Goal: Transaction & Acquisition: Purchase product/service

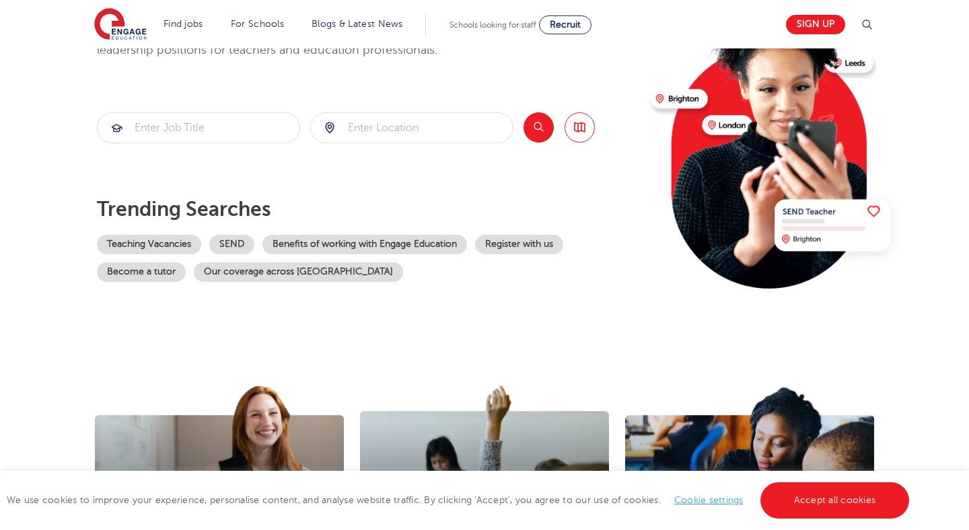
scroll to position [145, 0]
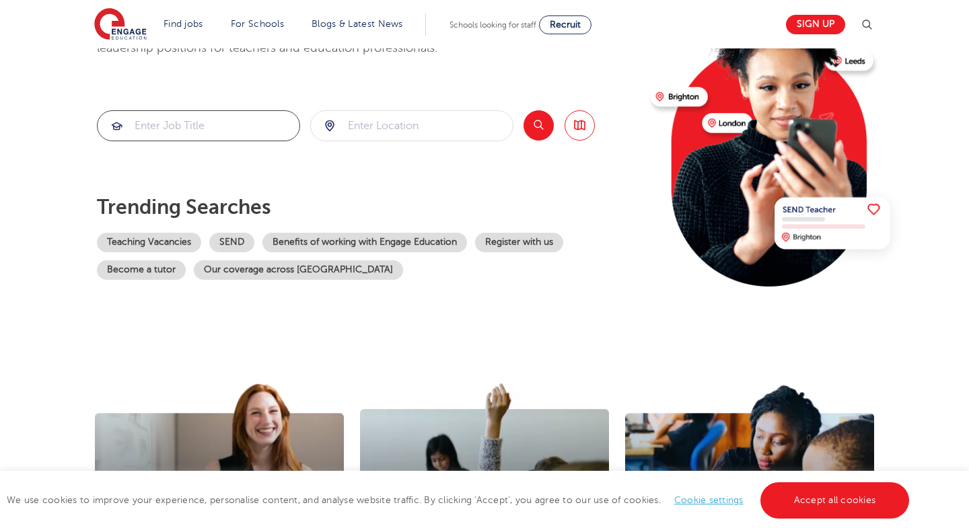
click at [248, 138] on input "search" at bounding box center [199, 126] width 202 height 30
click at [446, 120] on input "search" at bounding box center [412, 126] width 202 height 30
type input "london"
click button "Submit" at bounding box center [0, 0] width 0 height 0
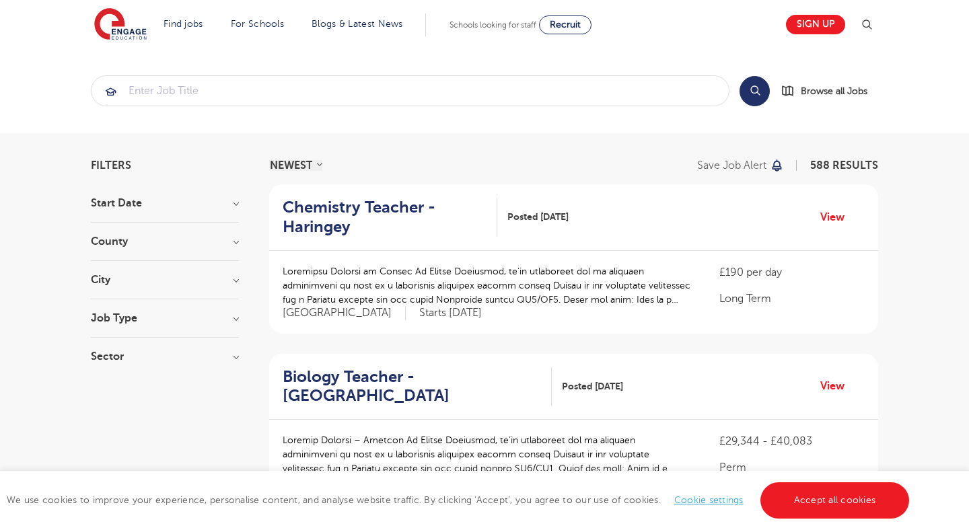
scroll to position [34, 0]
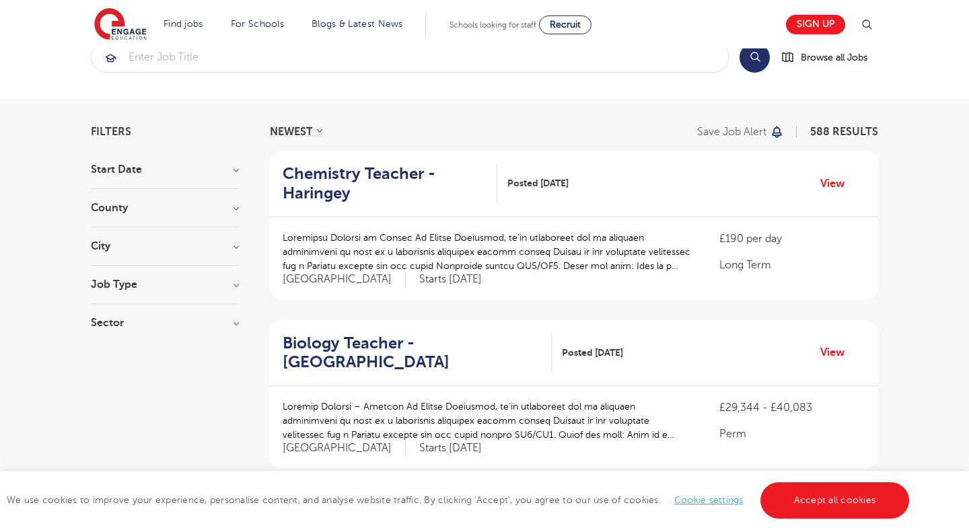
click at [157, 291] on div "Job Type" at bounding box center [165, 291] width 148 height 25
click at [145, 281] on h3 "Job Type" at bounding box center [165, 284] width 148 height 11
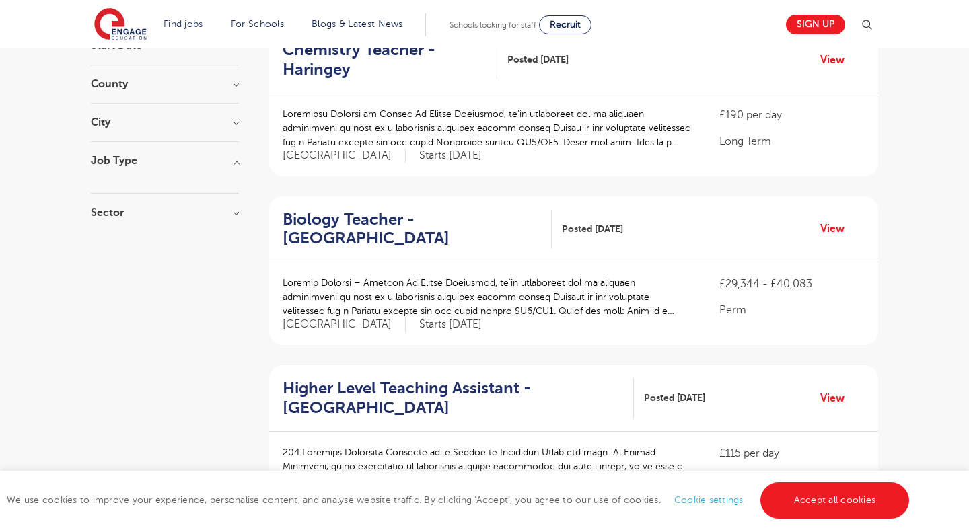
scroll to position [158, 0]
click at [205, 169] on div at bounding box center [165, 172] width 148 height 13
click at [228, 162] on h3 "Job Type" at bounding box center [165, 160] width 148 height 11
click at [228, 165] on h3 "Job Type" at bounding box center [165, 160] width 148 height 11
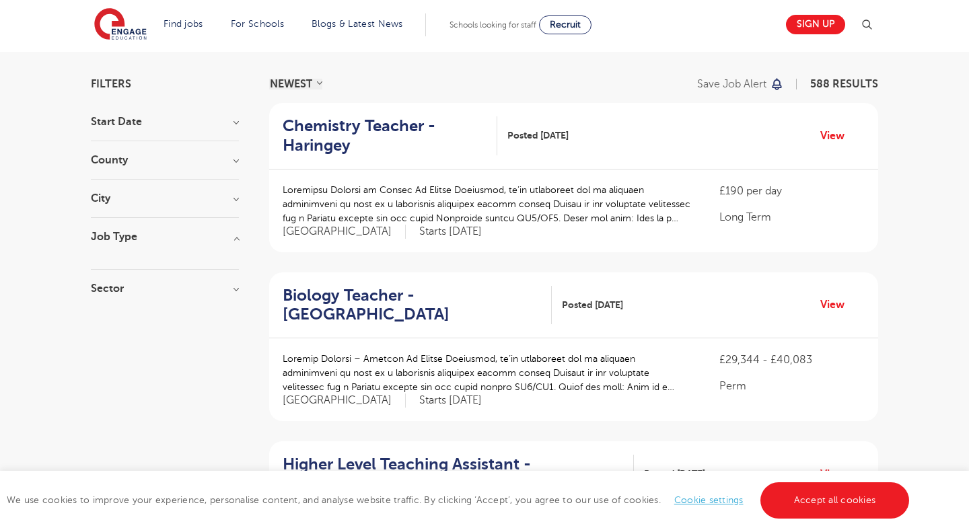
scroll to position [0, 0]
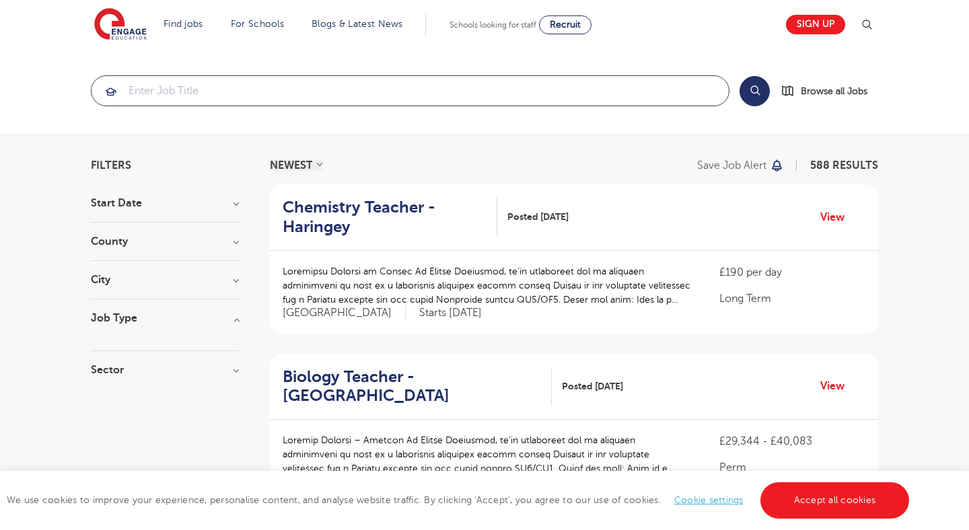
click at [294, 86] on input "search" at bounding box center [410, 91] width 637 height 30
type input "v"
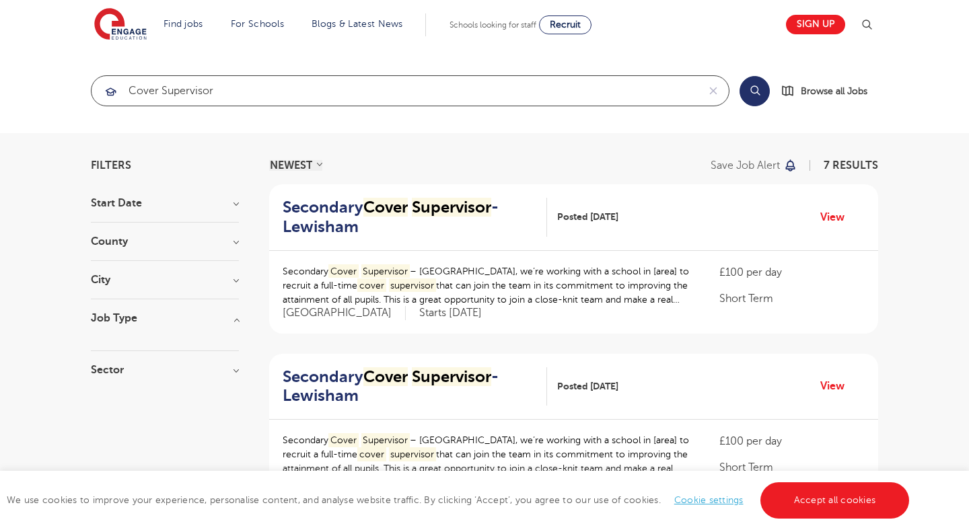
type input "cover supervisor"
click at [750, 91] on button "Search" at bounding box center [754, 91] width 30 height 30
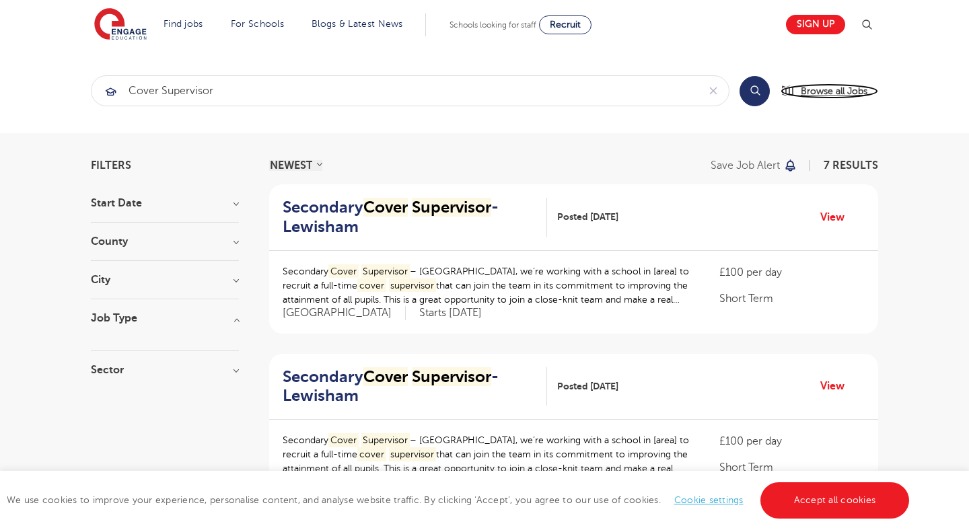
click at [840, 94] on span "Browse all Jobs" at bounding box center [834, 90] width 67 height 15
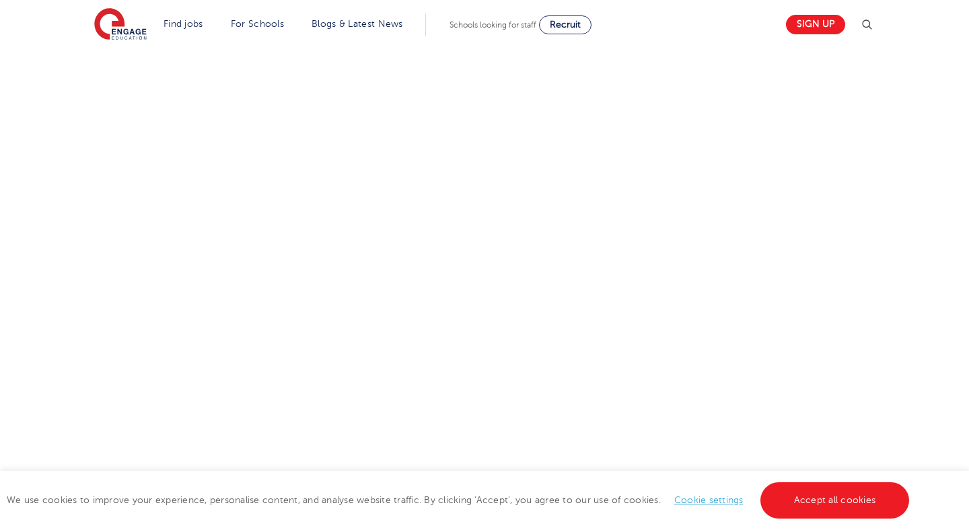
scroll to position [124, 0]
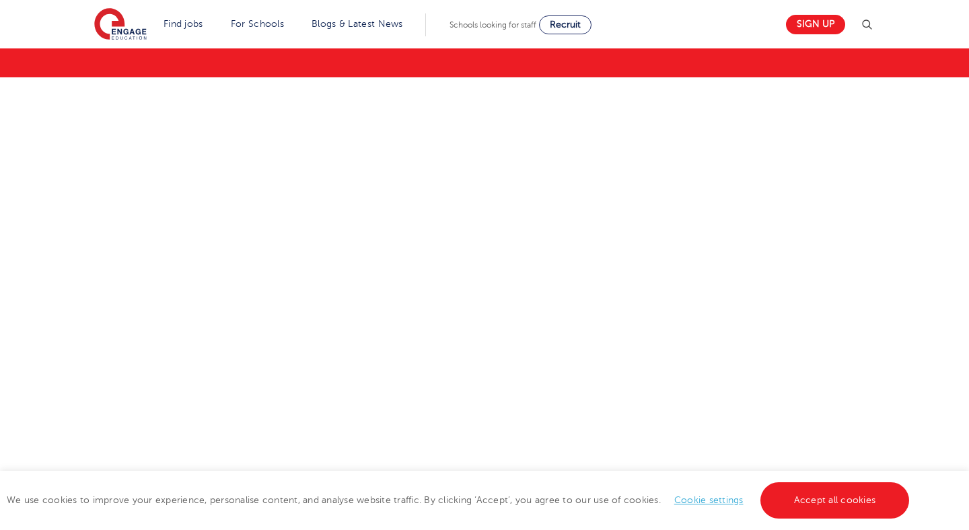
click at [830, 497] on link "Accept all cookies" at bounding box center [834, 500] width 149 height 36
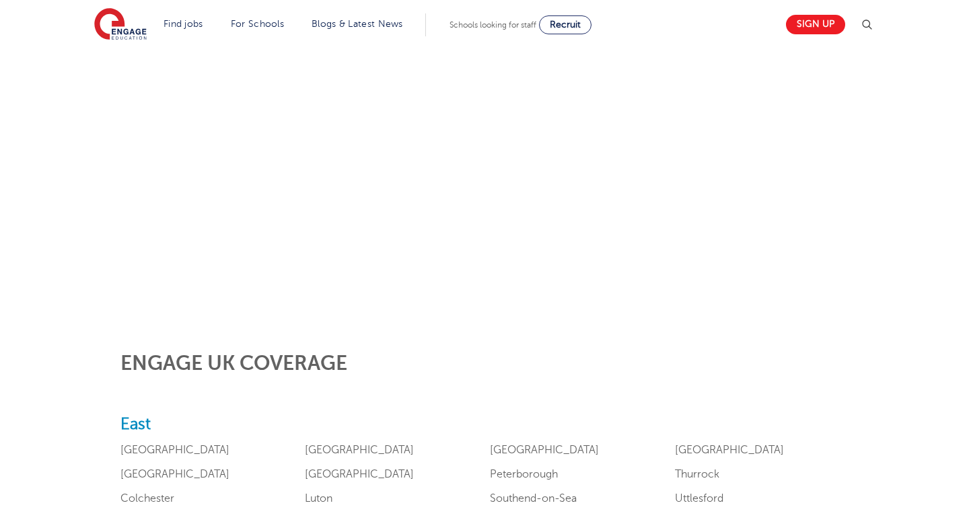
scroll to position [192, 0]
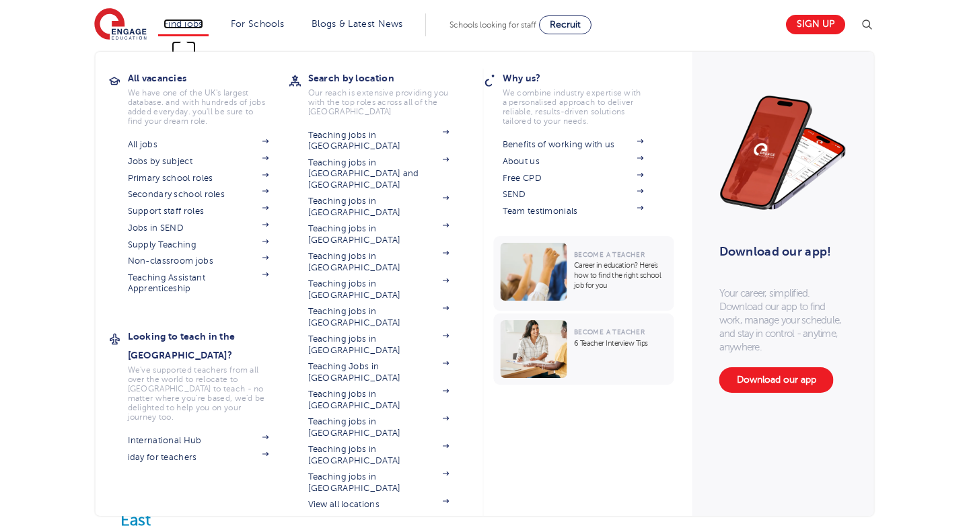
click at [184, 21] on link "Find jobs" at bounding box center [183, 24] width 40 height 10
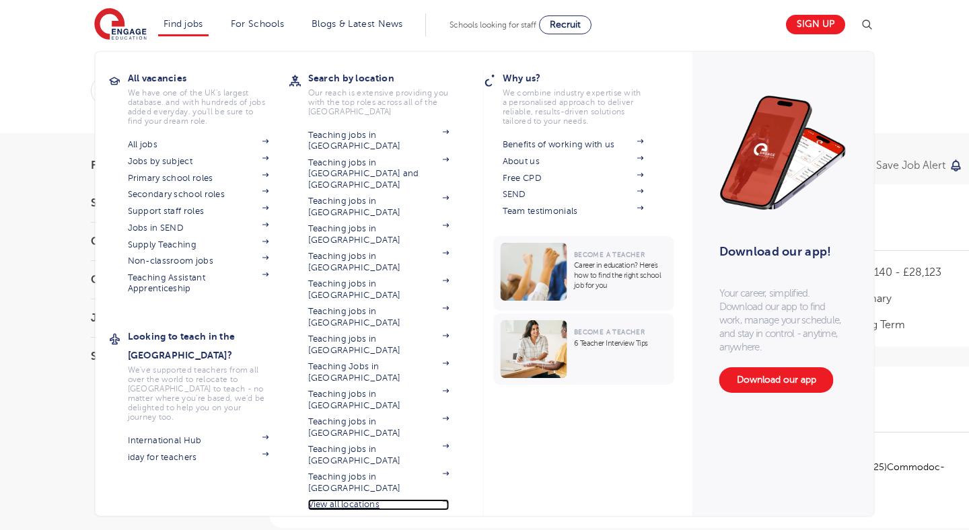
click at [356, 499] on link "View all locations" at bounding box center [378, 504] width 141 height 11
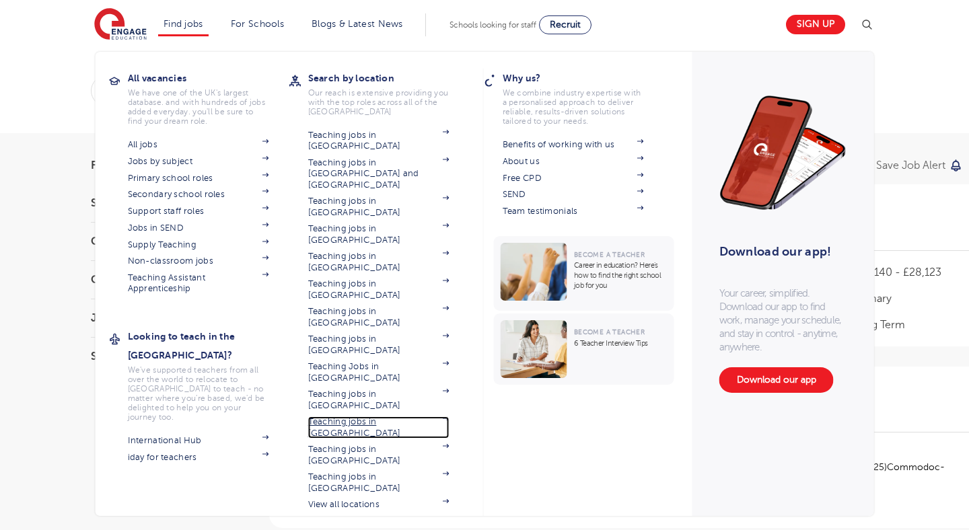
click at [363, 416] on link "Teaching jobs in [GEOGRAPHIC_DATA]" at bounding box center [378, 427] width 141 height 22
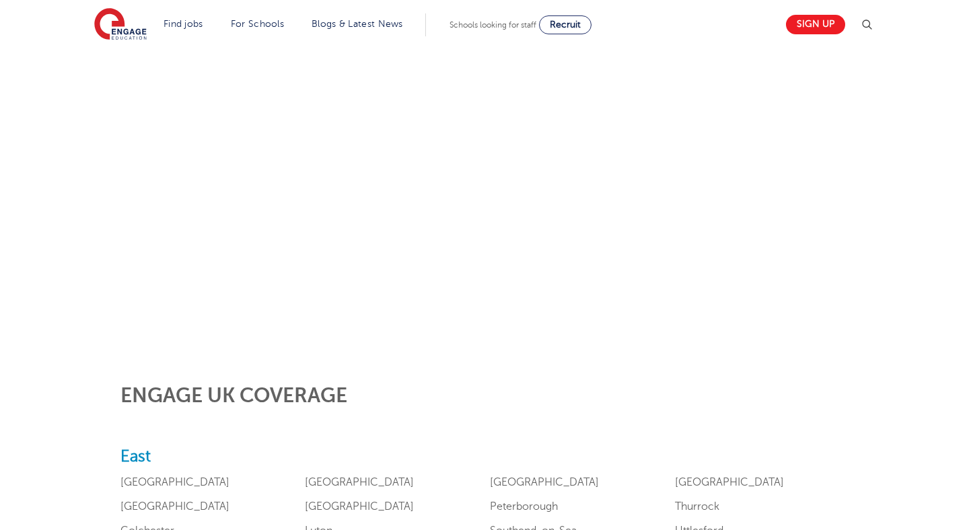
scroll to position [260, 0]
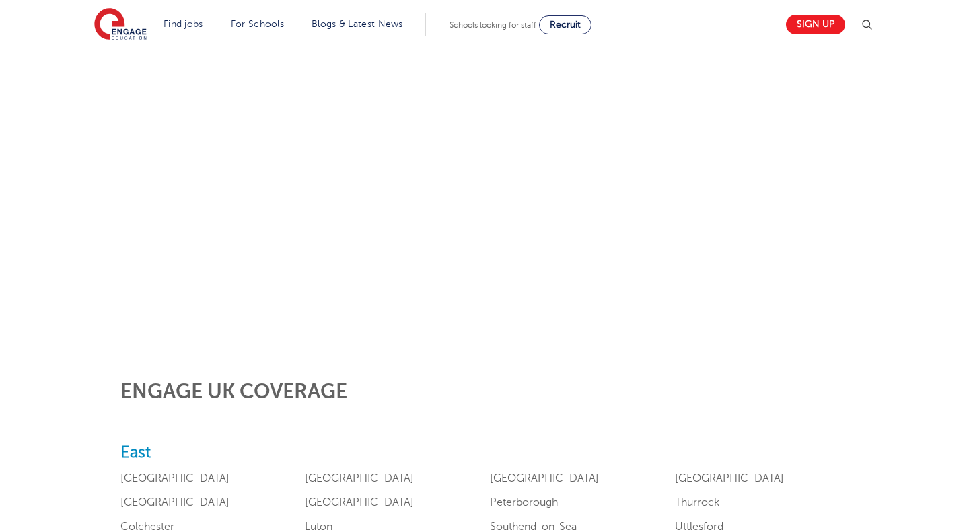
click at [413, 396] on h2 "Engage UK Coverage" at bounding box center [484, 391] width 729 height 23
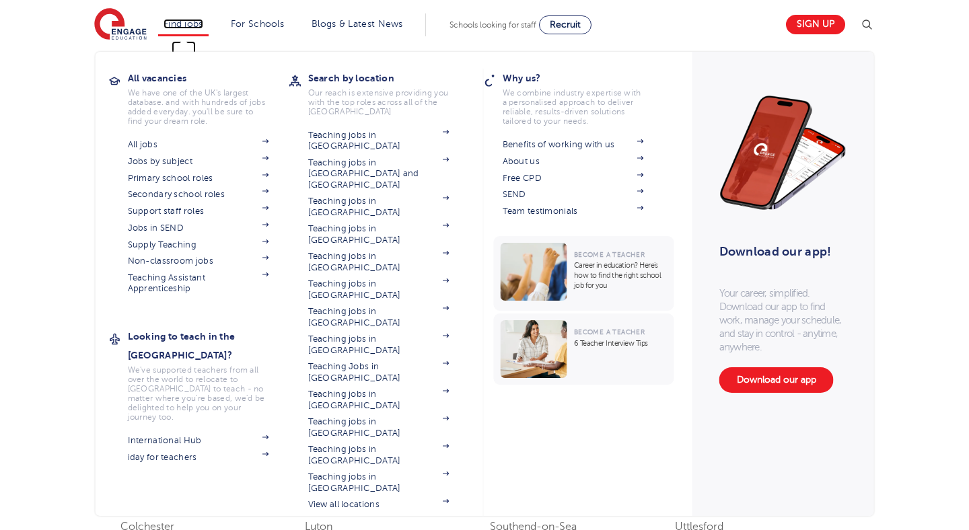
click at [172, 24] on link "Find jobs" at bounding box center [183, 24] width 40 height 10
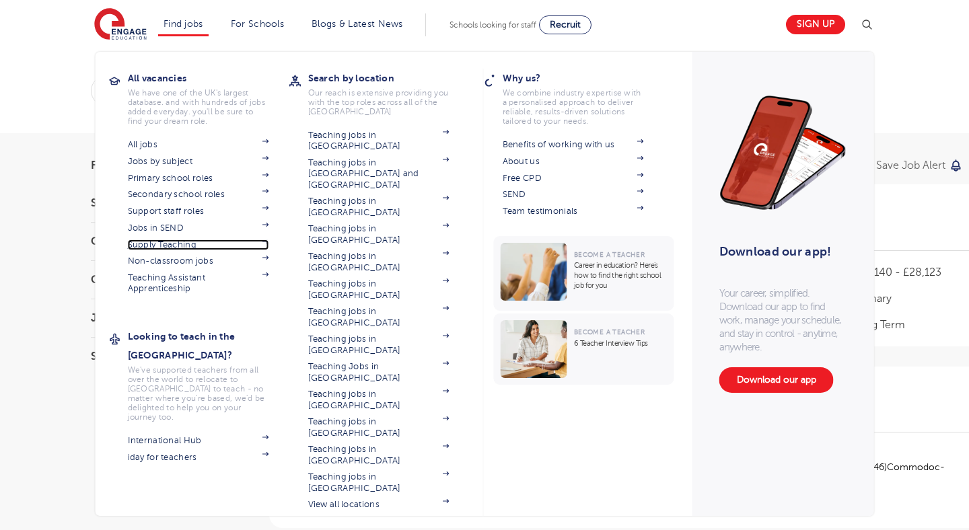
click at [168, 243] on link "Supply Teaching" at bounding box center [198, 245] width 141 height 11
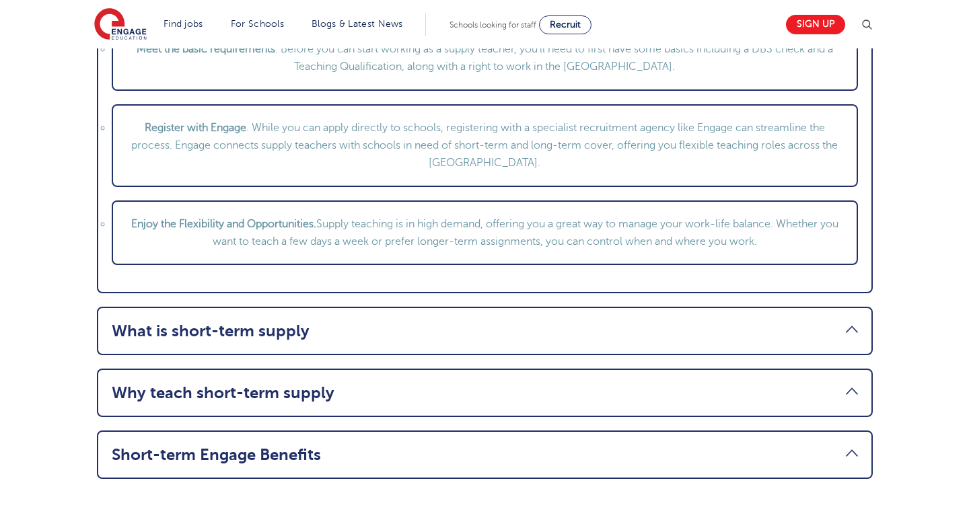
scroll to position [1653, 0]
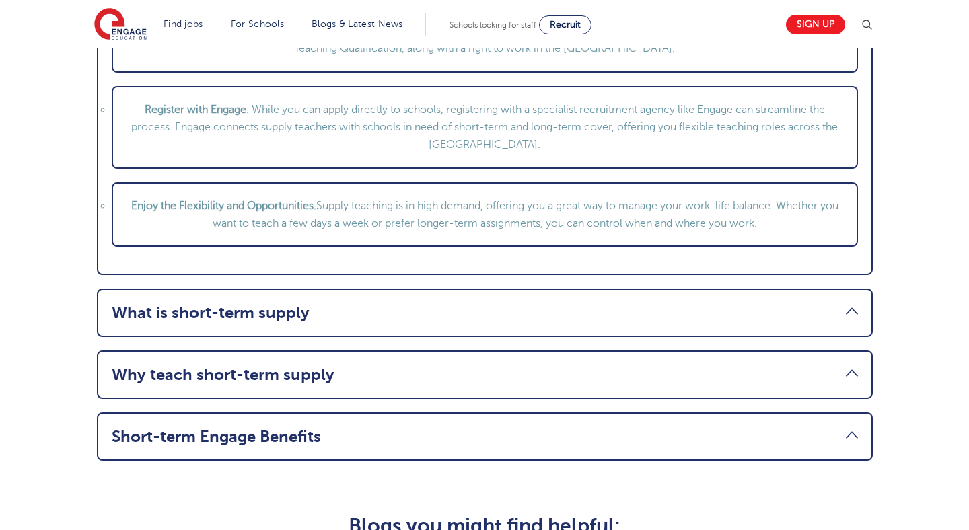
click at [465, 304] on link "What is short-term supply" at bounding box center [485, 312] width 746 height 19
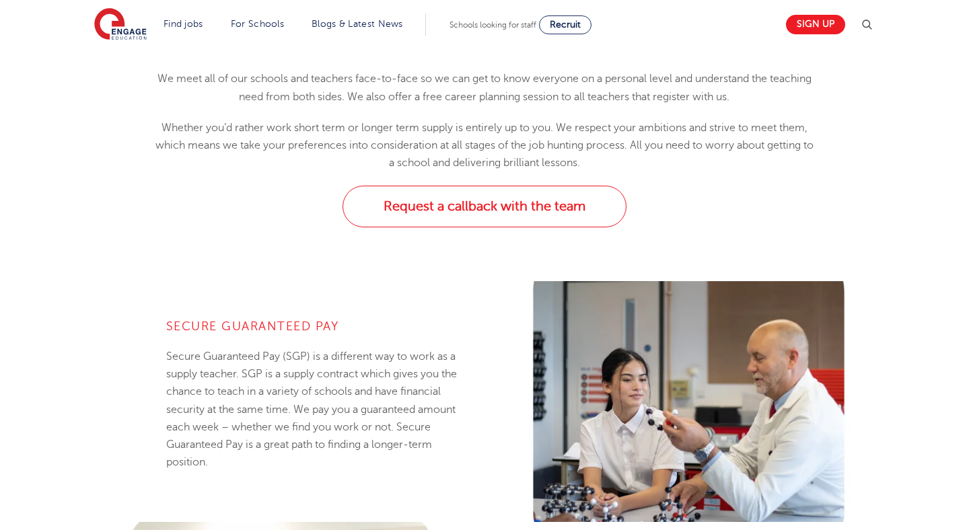
scroll to position [717, 0]
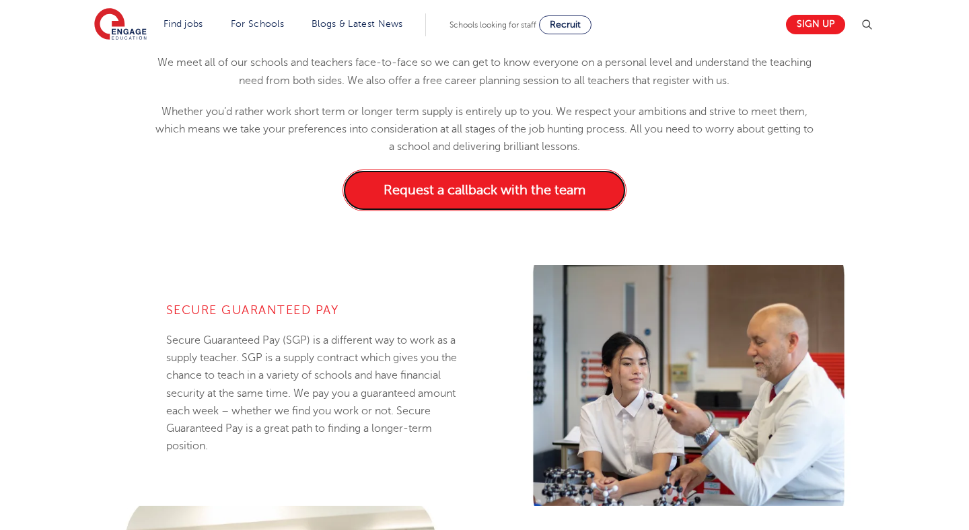
click at [433, 203] on link "Request a callback with the team" at bounding box center [484, 191] width 284 height 42
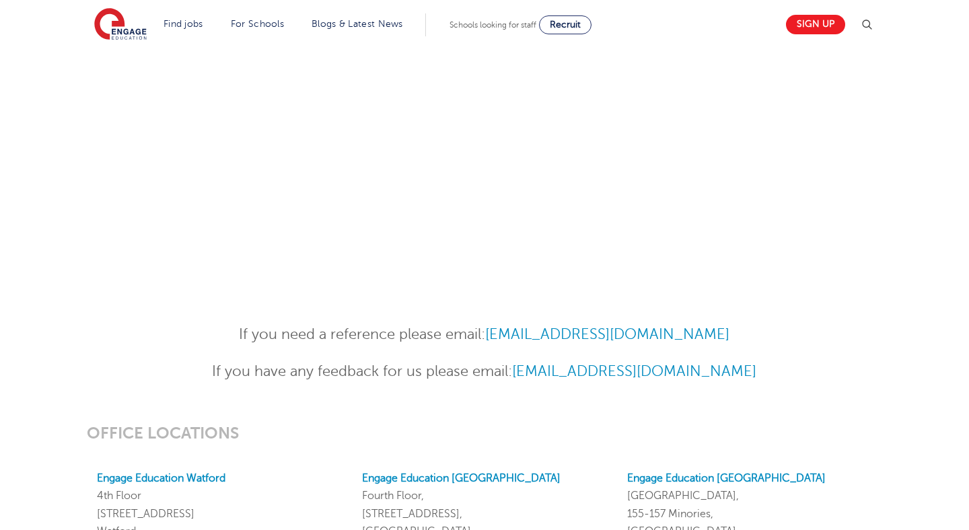
scroll to position [537, 0]
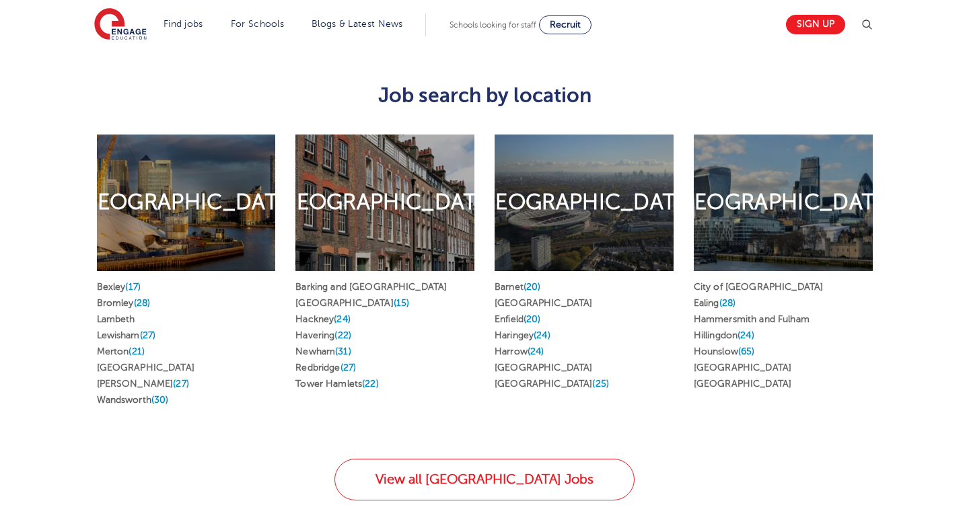
scroll to position [711, 0]
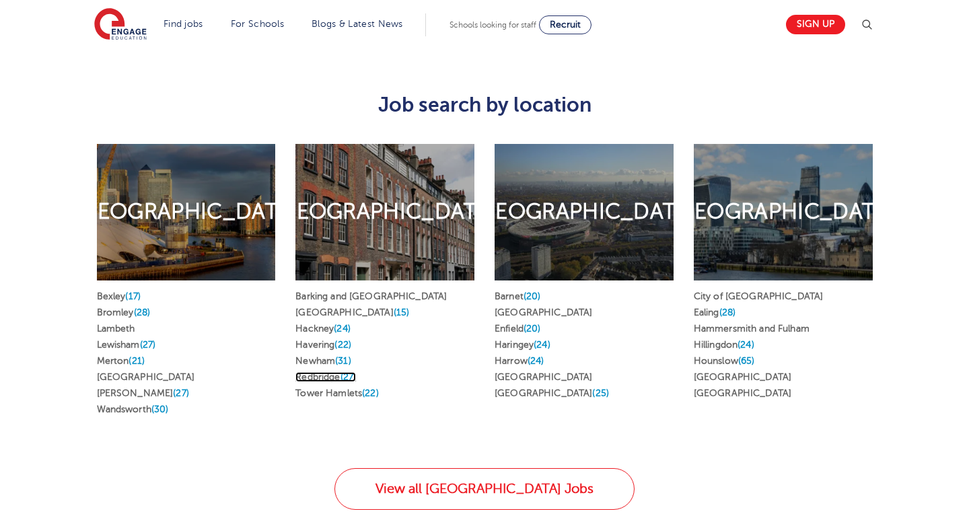
click at [333, 372] on link "Redbridge (27)" at bounding box center [325, 377] width 61 height 10
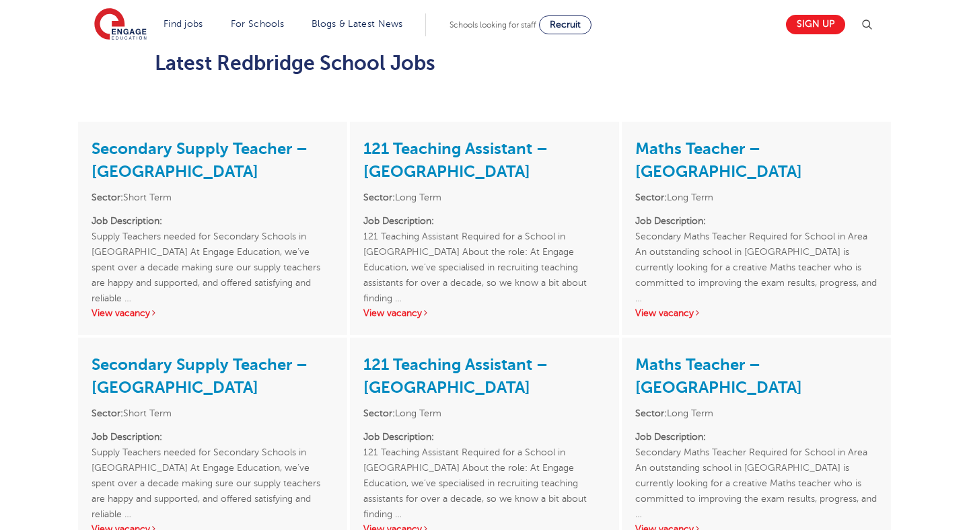
scroll to position [1617, 0]
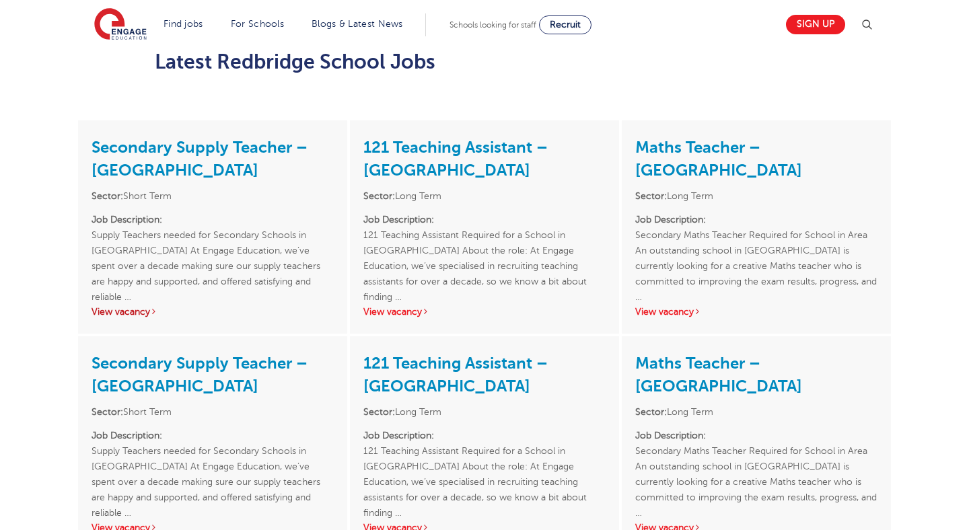
click at [128, 307] on link "View vacancy" at bounding box center [125, 312] width 66 height 10
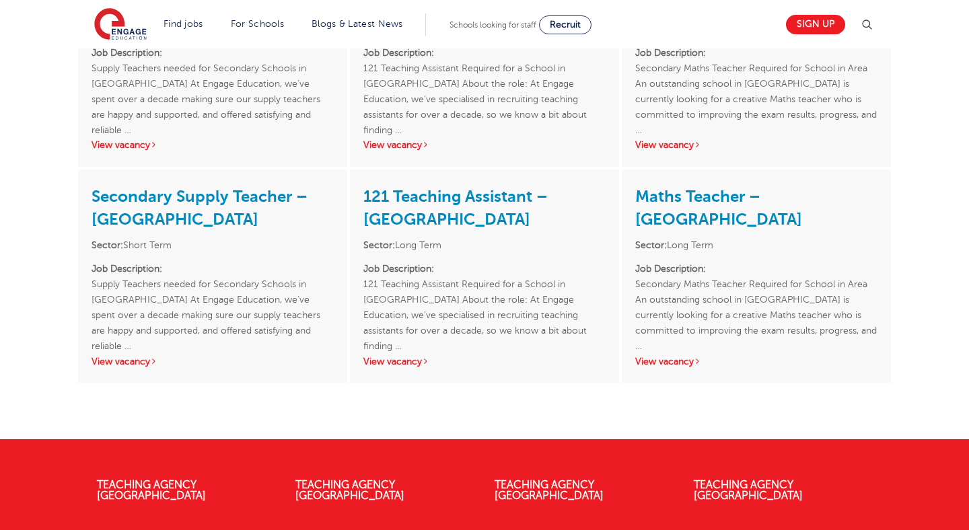
scroll to position [2660, 0]
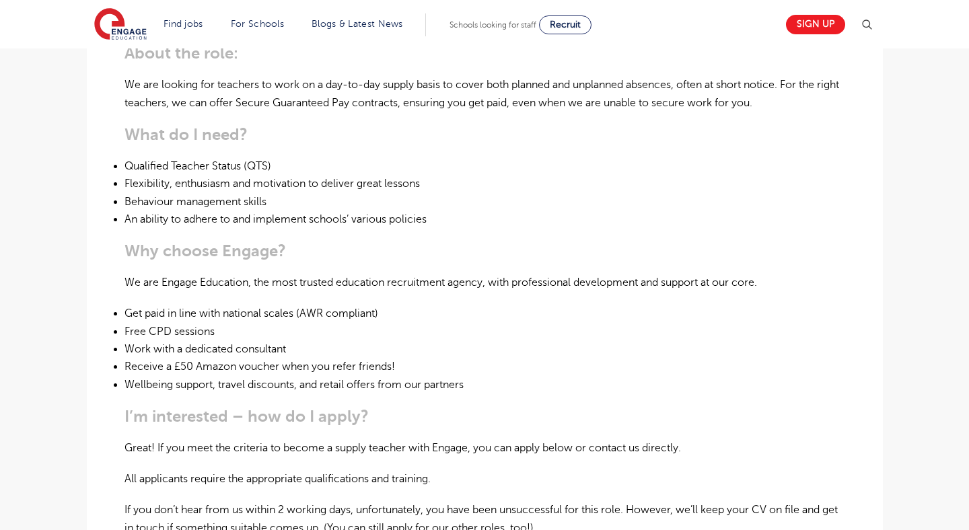
scroll to position [531, 0]
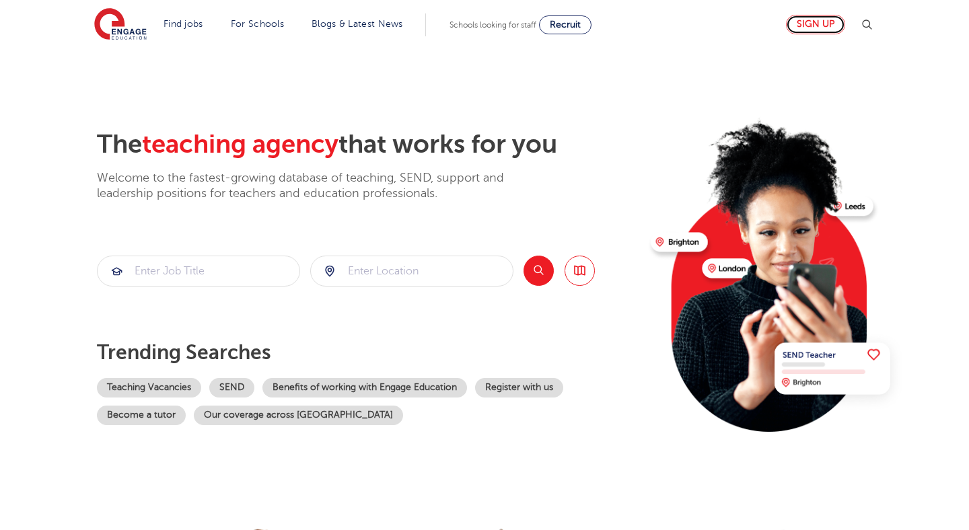
click at [809, 32] on link "Sign up" at bounding box center [815, 25] width 59 height 20
